Goal: Entertainment & Leisure: Consume media (video, audio)

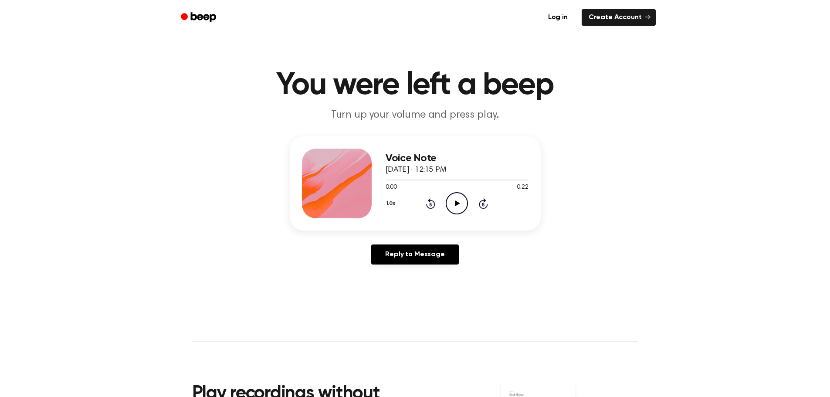
click at [458, 200] on icon "Play Audio" at bounding box center [457, 203] width 22 height 22
click at [461, 197] on icon "Play Audio" at bounding box center [457, 203] width 22 height 22
click at [643, 332] on main "You were left a beep Turn up your volume and press play. Voice Note September 2…" at bounding box center [415, 268] width 830 height 537
click at [447, 200] on icon "Play Audio" at bounding box center [457, 203] width 22 height 22
click at [458, 207] on icon "Pause Audio" at bounding box center [457, 203] width 22 height 22
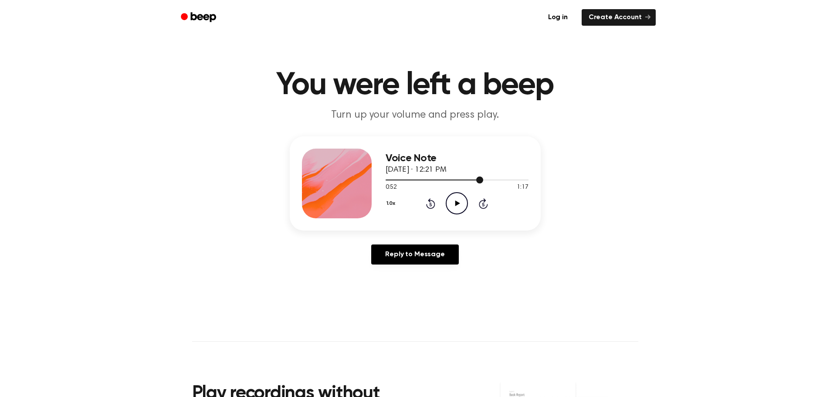
click at [463, 181] on div at bounding box center [457, 179] width 143 height 7
click at [455, 198] on icon "Play Audio" at bounding box center [457, 203] width 22 height 22
click at [460, 205] on icon "Pause Audio" at bounding box center [457, 203] width 22 height 22
click at [462, 213] on icon "Play Audio" at bounding box center [457, 203] width 22 height 22
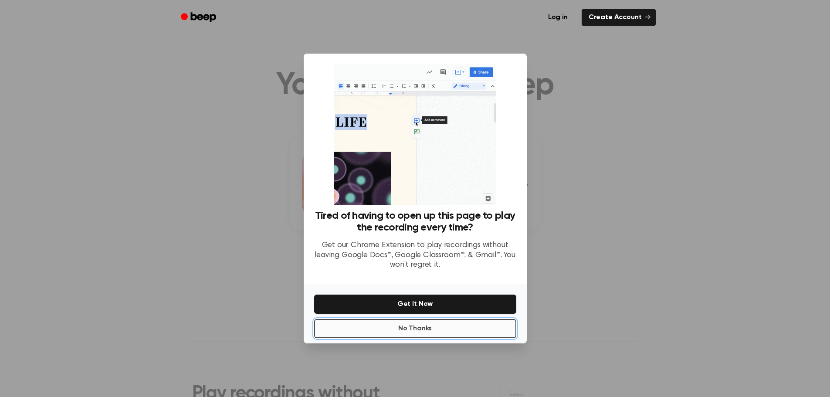
click at [444, 332] on button "No Thanks" at bounding box center [415, 328] width 202 height 19
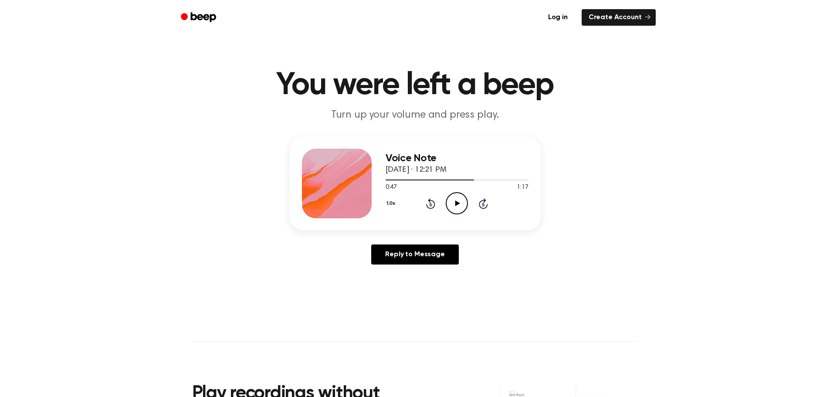
click at [460, 210] on icon "Play Audio" at bounding box center [457, 203] width 22 height 22
click at [500, 222] on div "Voice Note September 27, 2025 · 12:21 PM 0:49 1:17 Your browser does not suppor…" at bounding box center [415, 183] width 251 height 94
click at [442, 227] on div "Voice Note September 27, 2025 · 12:21 PM 0:50 1:17 Your browser does not suppor…" at bounding box center [415, 183] width 251 height 94
click at [456, 200] on icon "Play Audio" at bounding box center [457, 203] width 22 height 22
click at [426, 206] on icon "Rewind 5 seconds" at bounding box center [431, 203] width 10 height 11
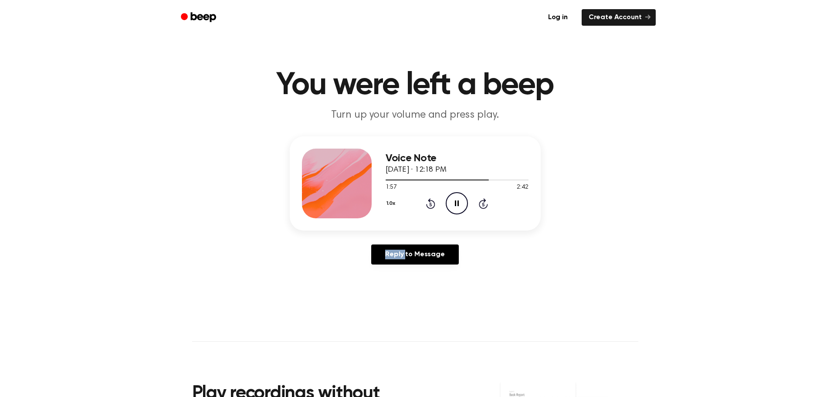
click at [426, 206] on icon "Rewind 5 seconds" at bounding box center [431, 203] width 10 height 11
click at [428, 212] on div "1.0x Rewind 5 seconds Pause Audio Skip 5 seconds" at bounding box center [457, 203] width 143 height 22
click at [428, 207] on icon at bounding box center [430, 203] width 9 height 10
drag, startPoint x: 421, startPoint y: 207, endPoint x: 429, endPoint y: 202, distance: 8.8
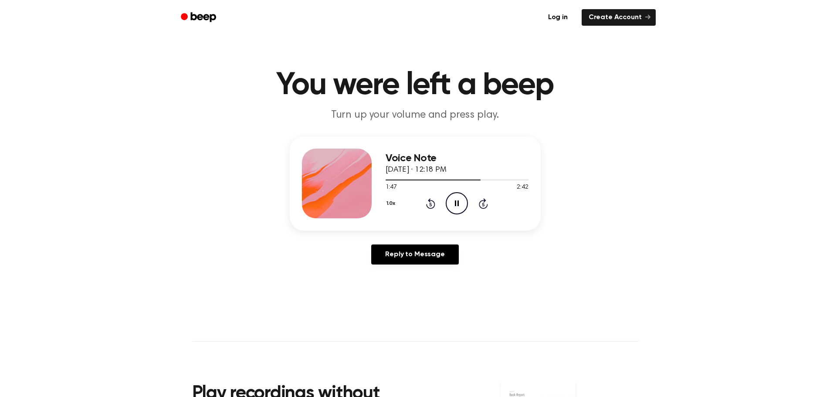
click at [427, 203] on div "1.0x Rewind 5 seconds Pause Audio Skip 5 seconds" at bounding box center [457, 203] width 143 height 22
click at [429, 202] on icon "Rewind 5 seconds" at bounding box center [431, 203] width 10 height 11
click at [520, 269] on div "Reply to Message" at bounding box center [415, 257] width 251 height 27
